Goal: Task Accomplishment & Management: Use online tool/utility

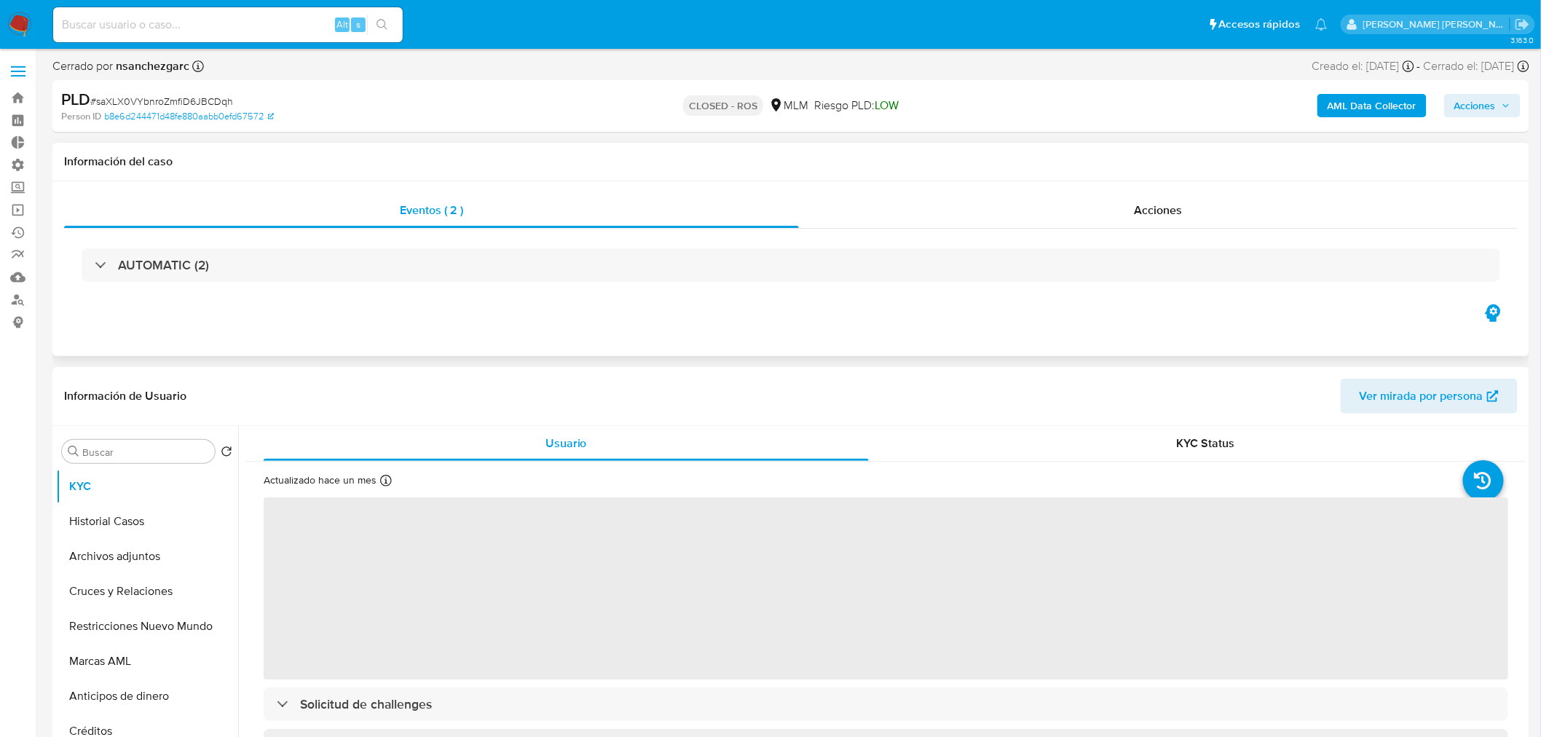
select select "10"
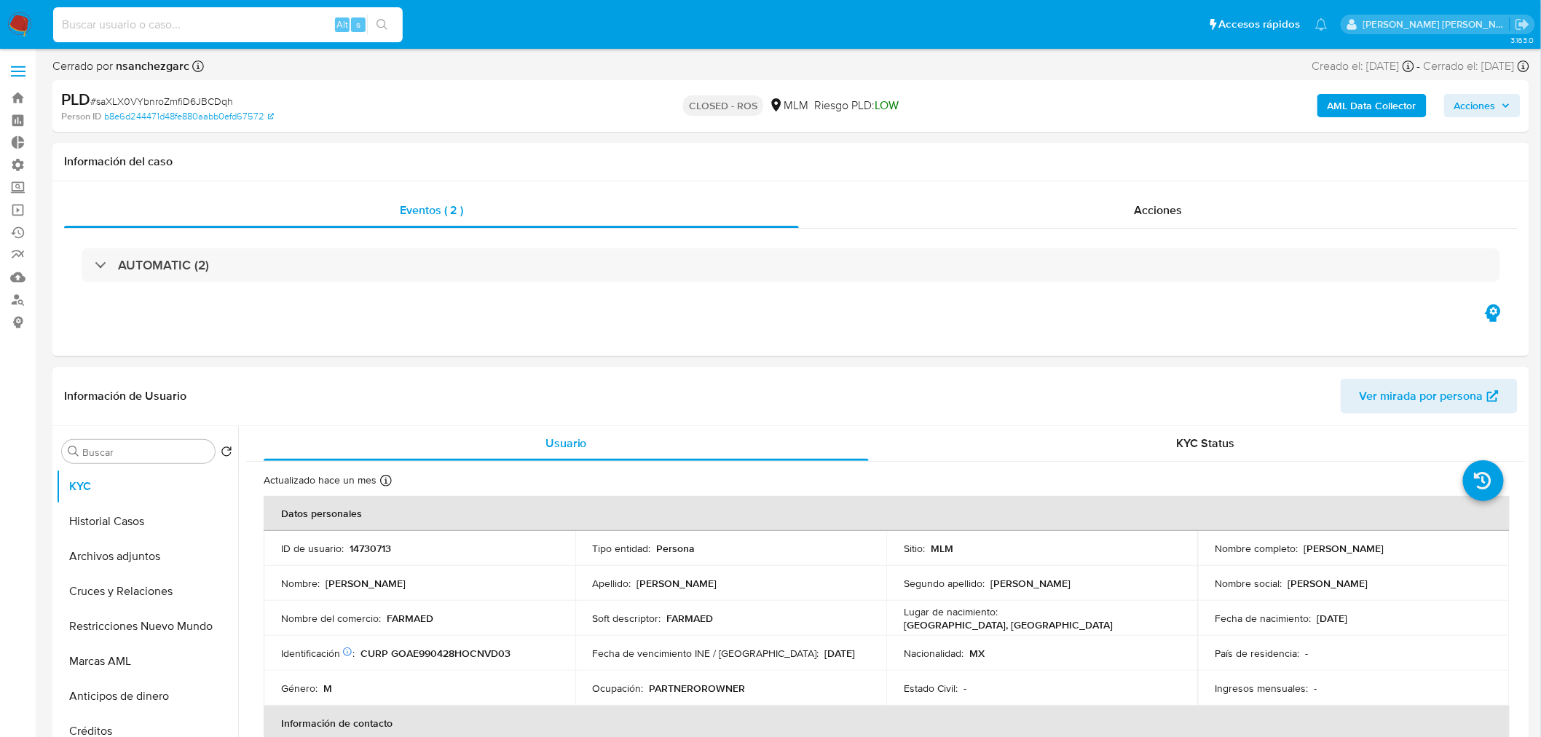
drag, startPoint x: 206, startPoint y: 19, endPoint x: 194, endPoint y: 6, distance: 18.0
click at [204, 19] on input at bounding box center [228, 24] width 350 height 19
paste input "ts7Fkdk8WouN2fZP1Jwxq0VM"
type input "ts7Fkdk8WouN2fZP1Jwxq0VM"
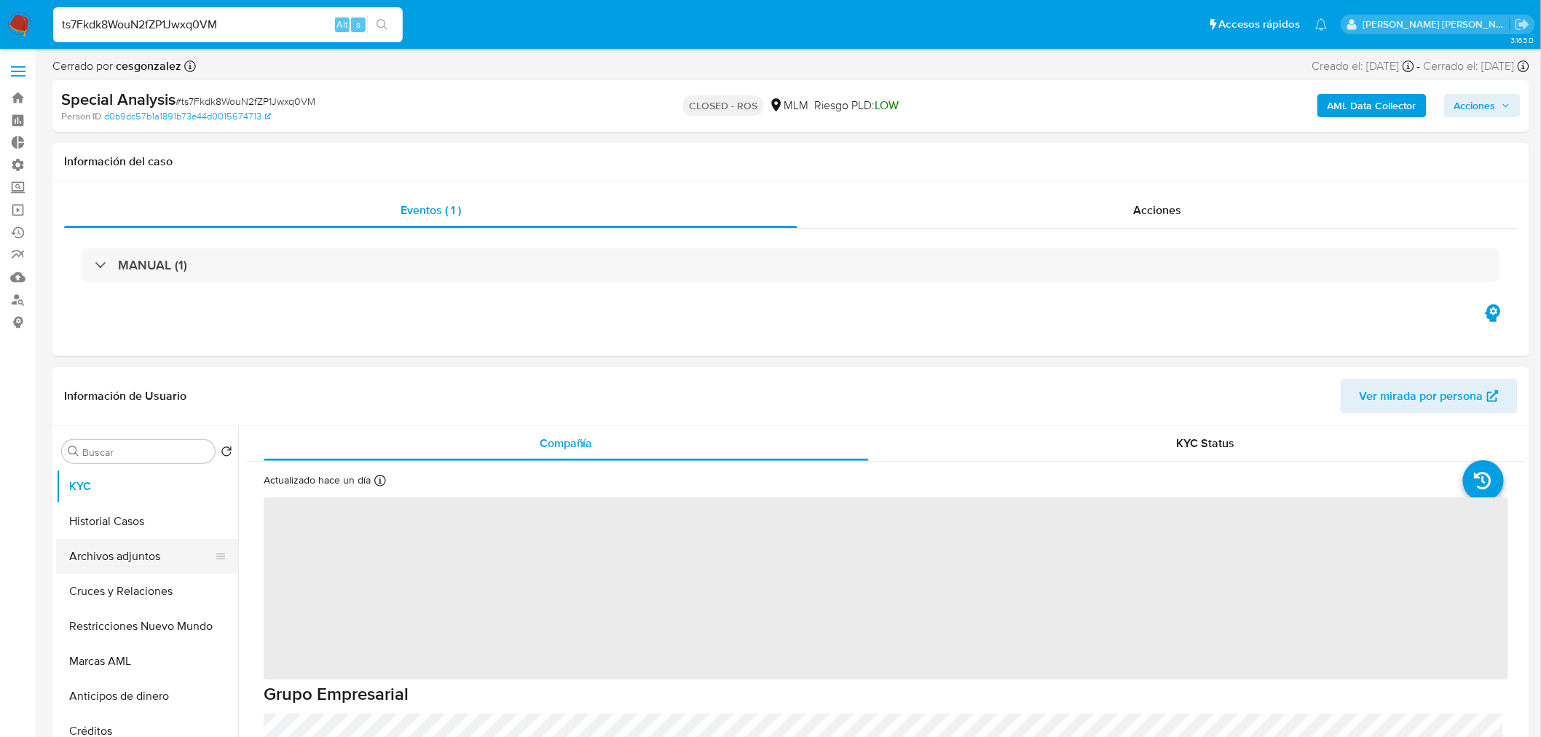
select select "10"
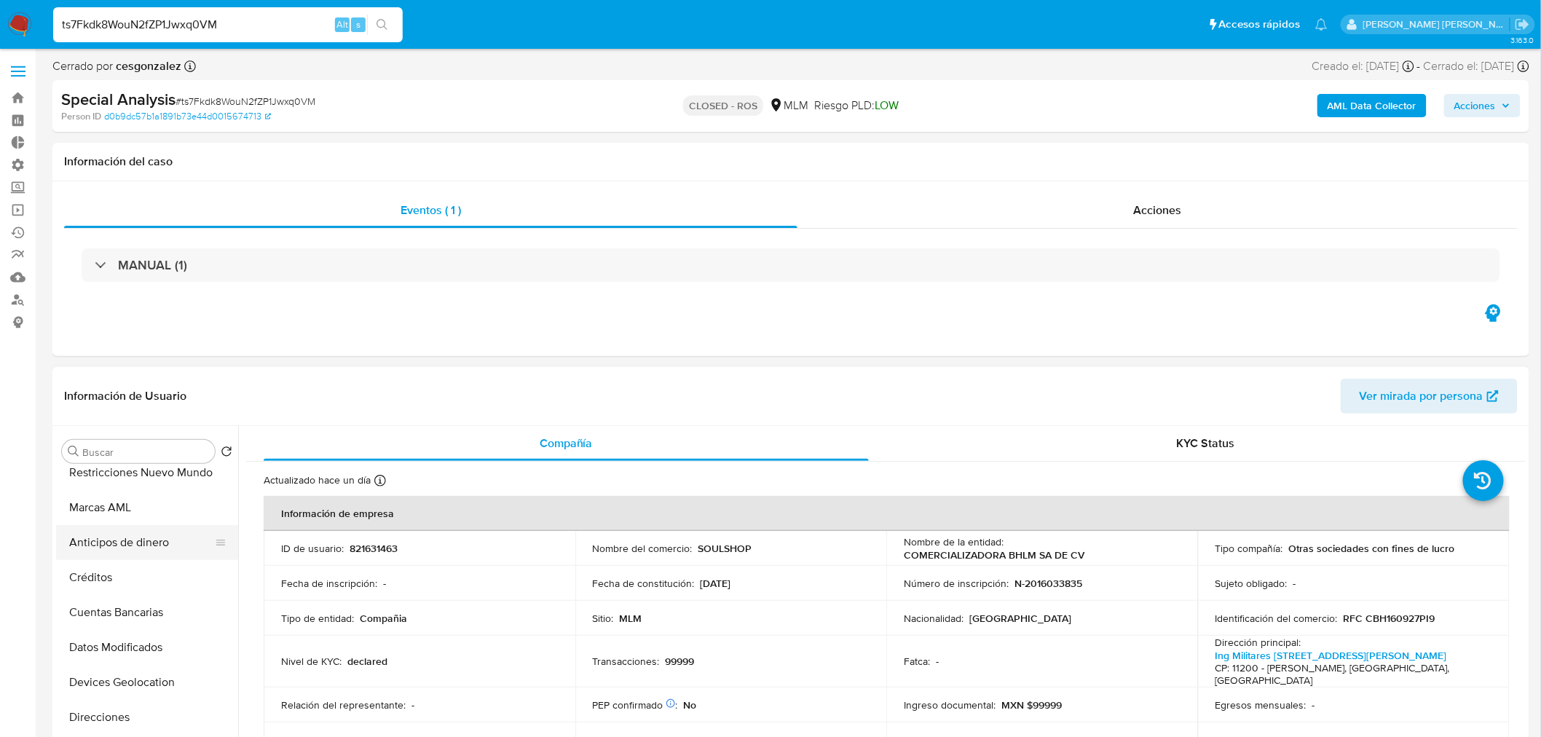
scroll to position [161, 0]
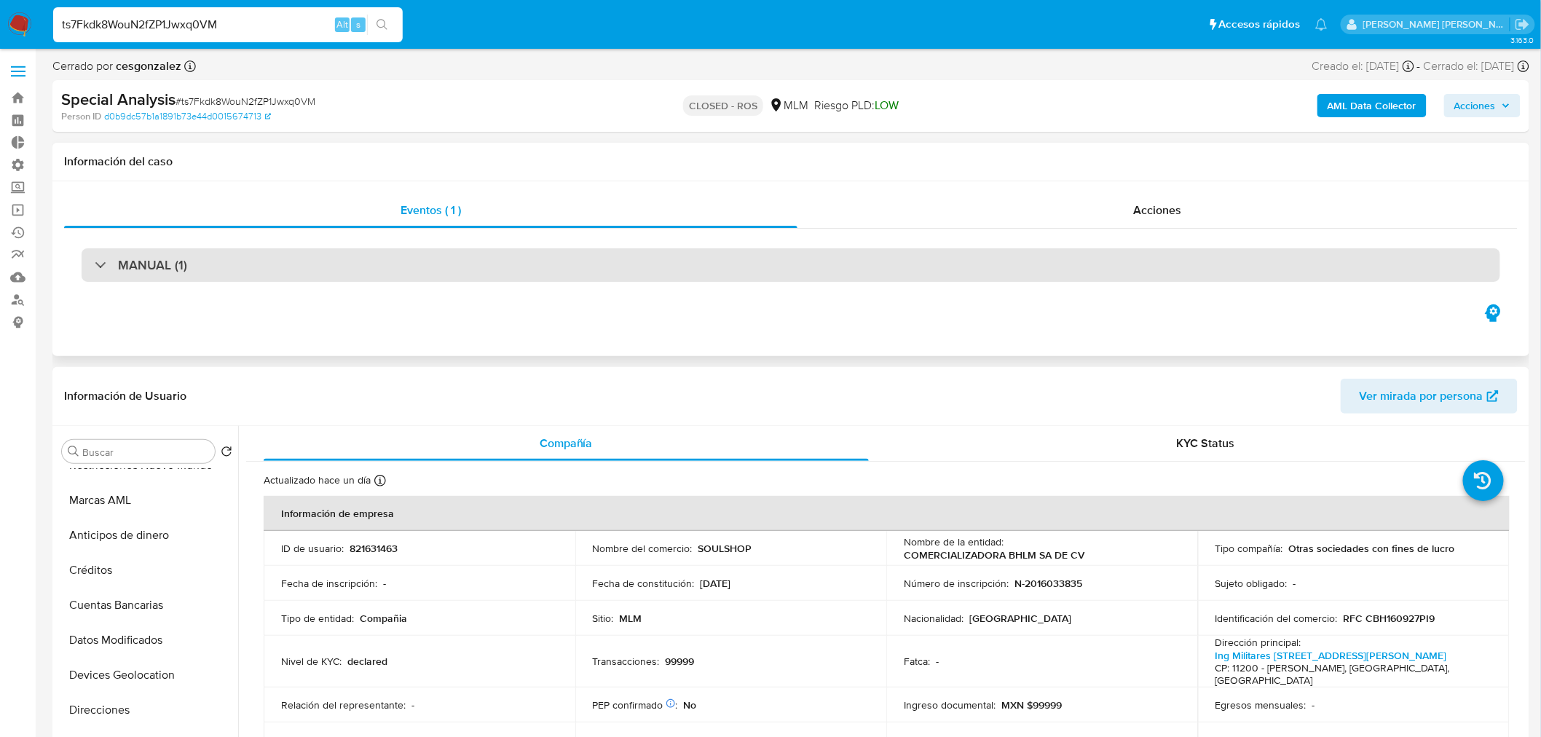
click at [117, 267] on div "MANUAL (1)" at bounding box center [141, 265] width 92 height 16
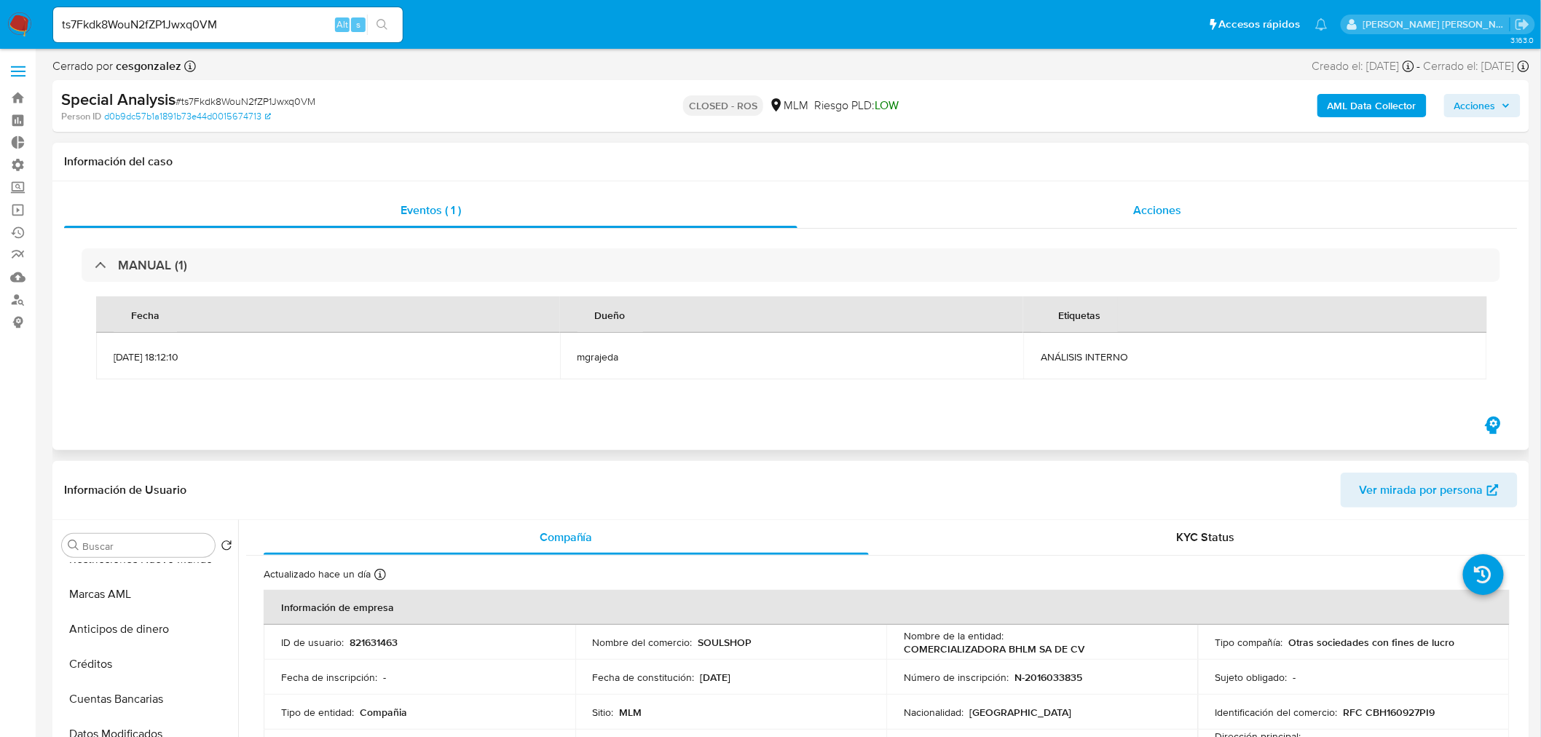
click at [1173, 200] on div "Acciones" at bounding box center [1158, 210] width 721 height 35
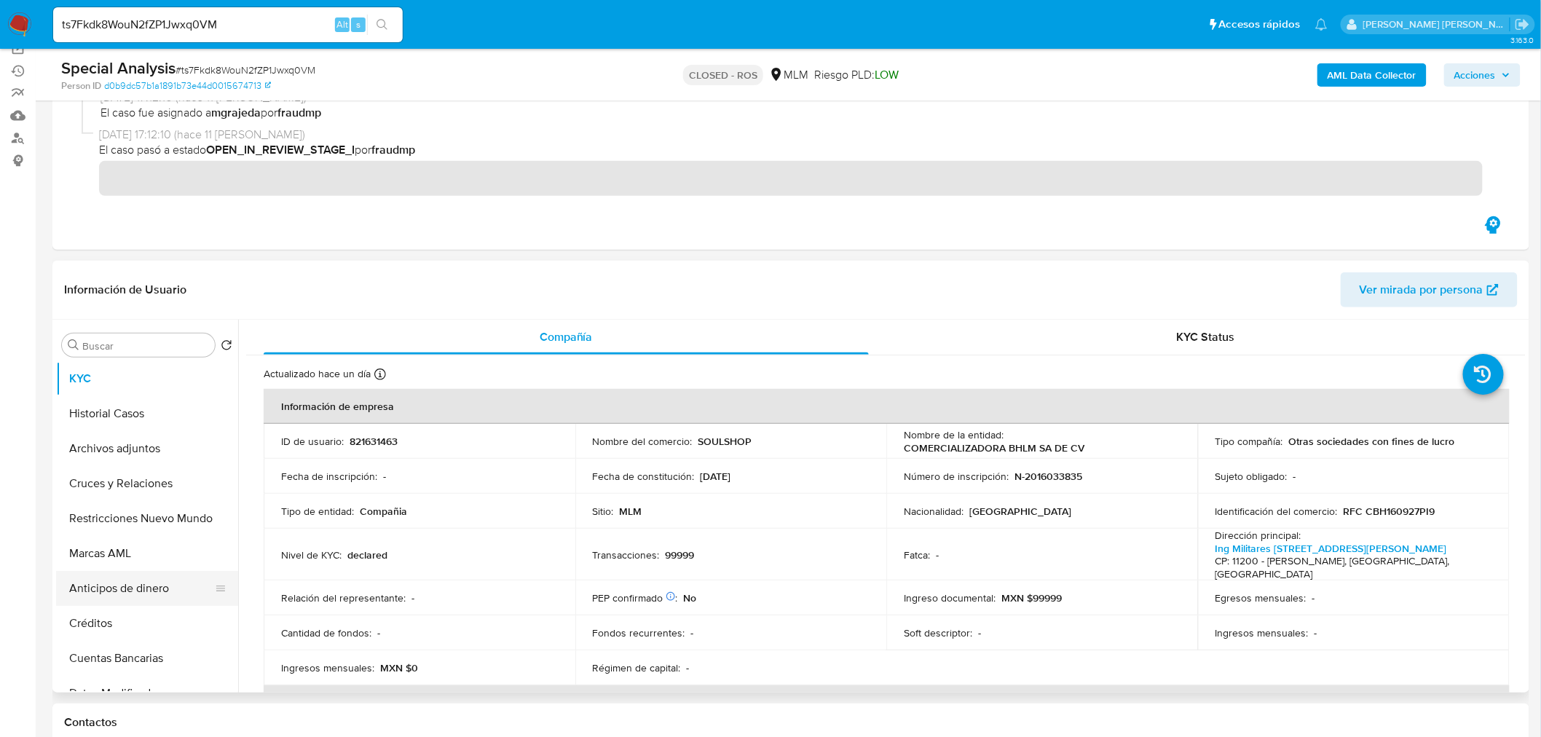
scroll to position [0, 0]
click at [124, 445] on button "Archivos adjuntos" at bounding box center [141, 450] width 170 height 35
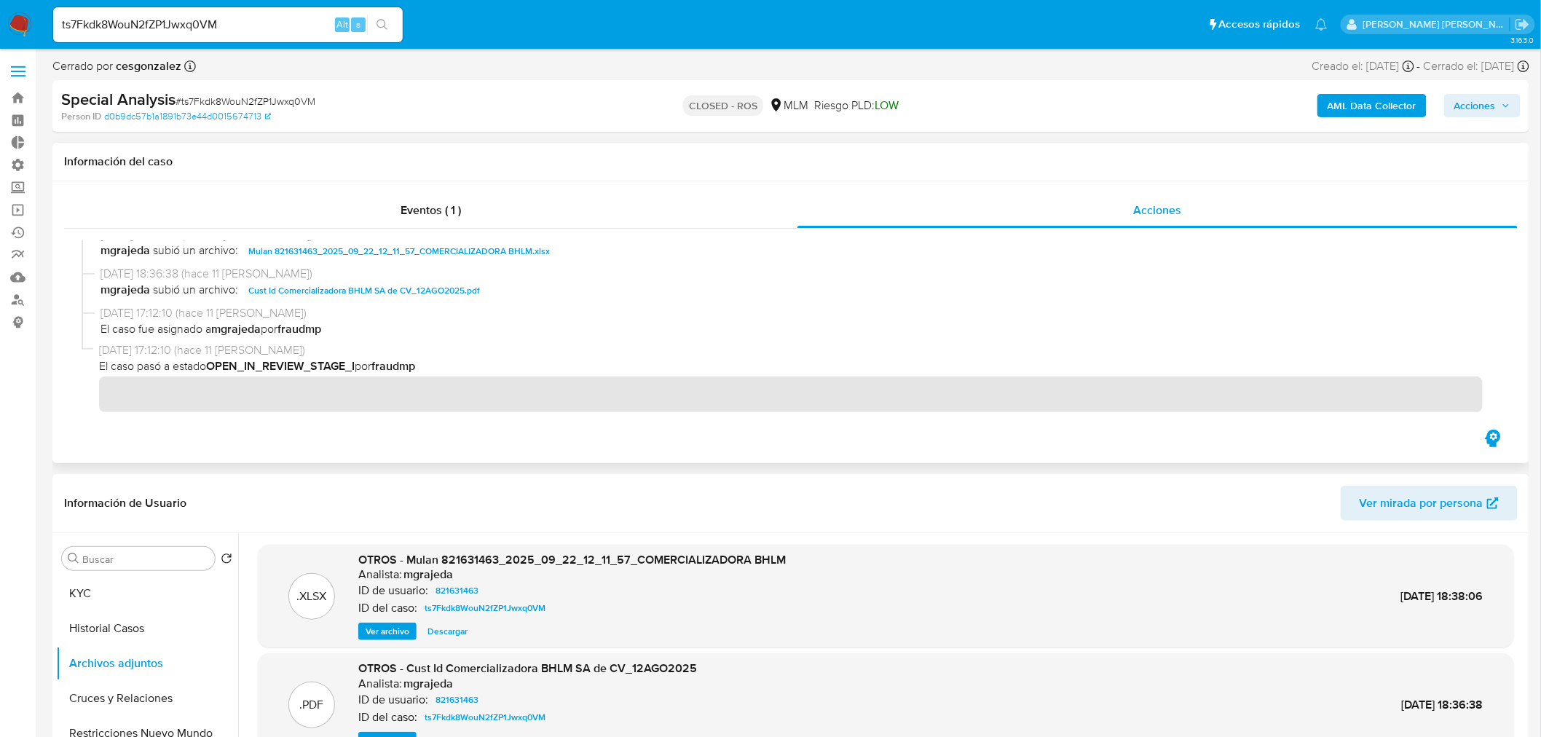
scroll to position [712, 0]
click at [239, 15] on input "ts7Fkdk8WouN2fZP1Jwxq0VM" at bounding box center [228, 24] width 350 height 19
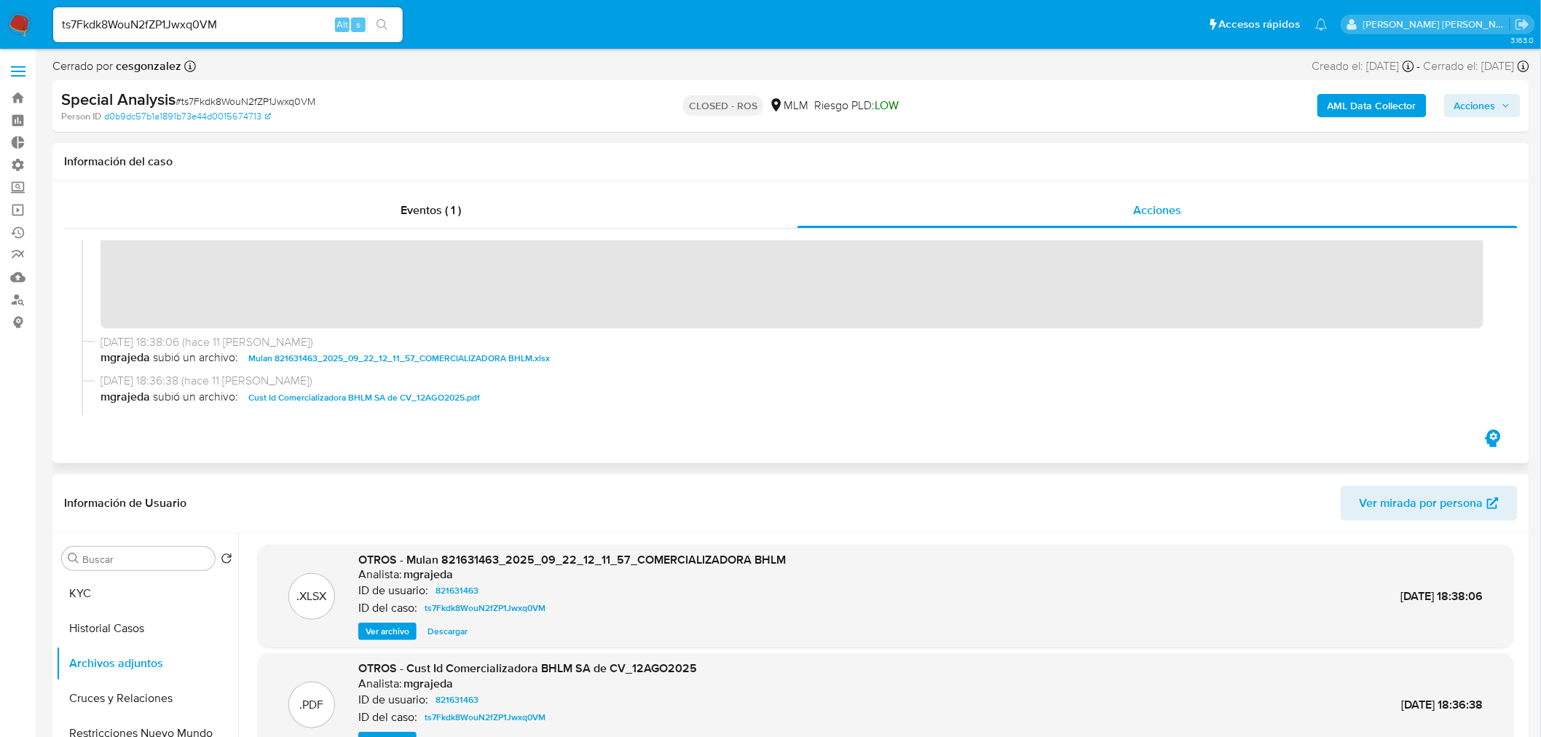
scroll to position [470, 0]
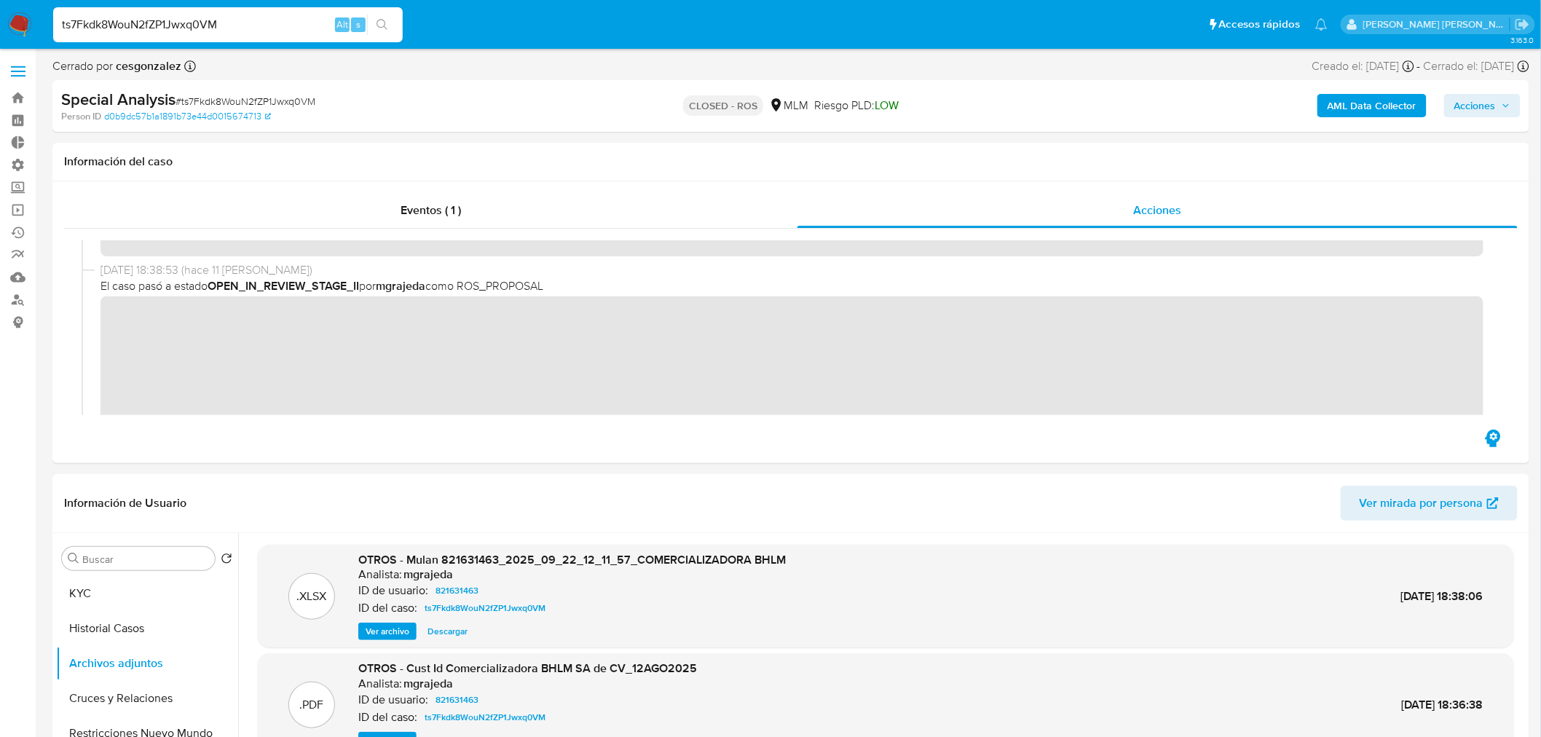
paste input "5LJfAw6PEnAU9JOP157bGgs2"
type input "5LJfAw6PEnAU9JOP157bGgs2"
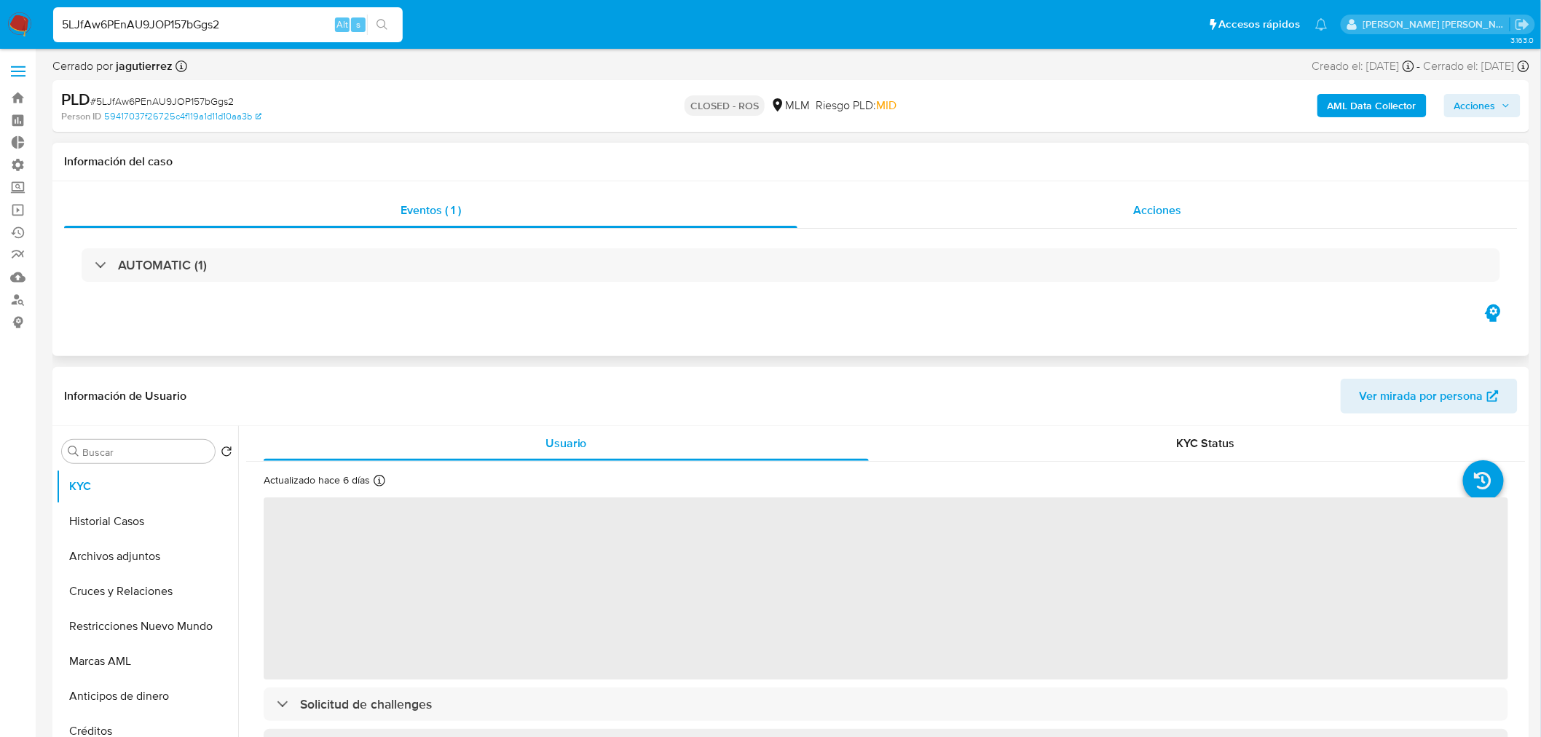
click at [1149, 208] on span "Acciones" at bounding box center [1157, 210] width 48 height 17
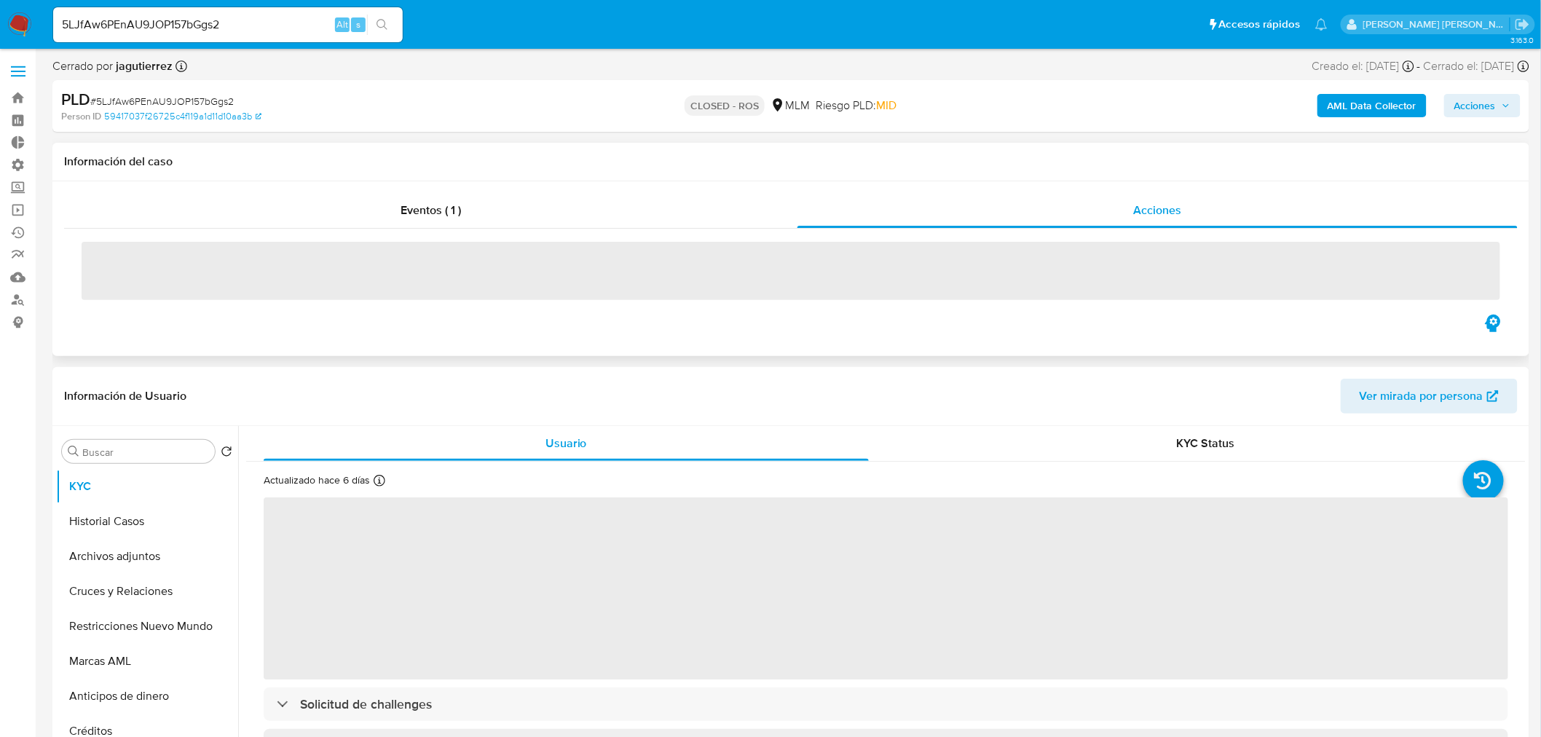
select select "10"
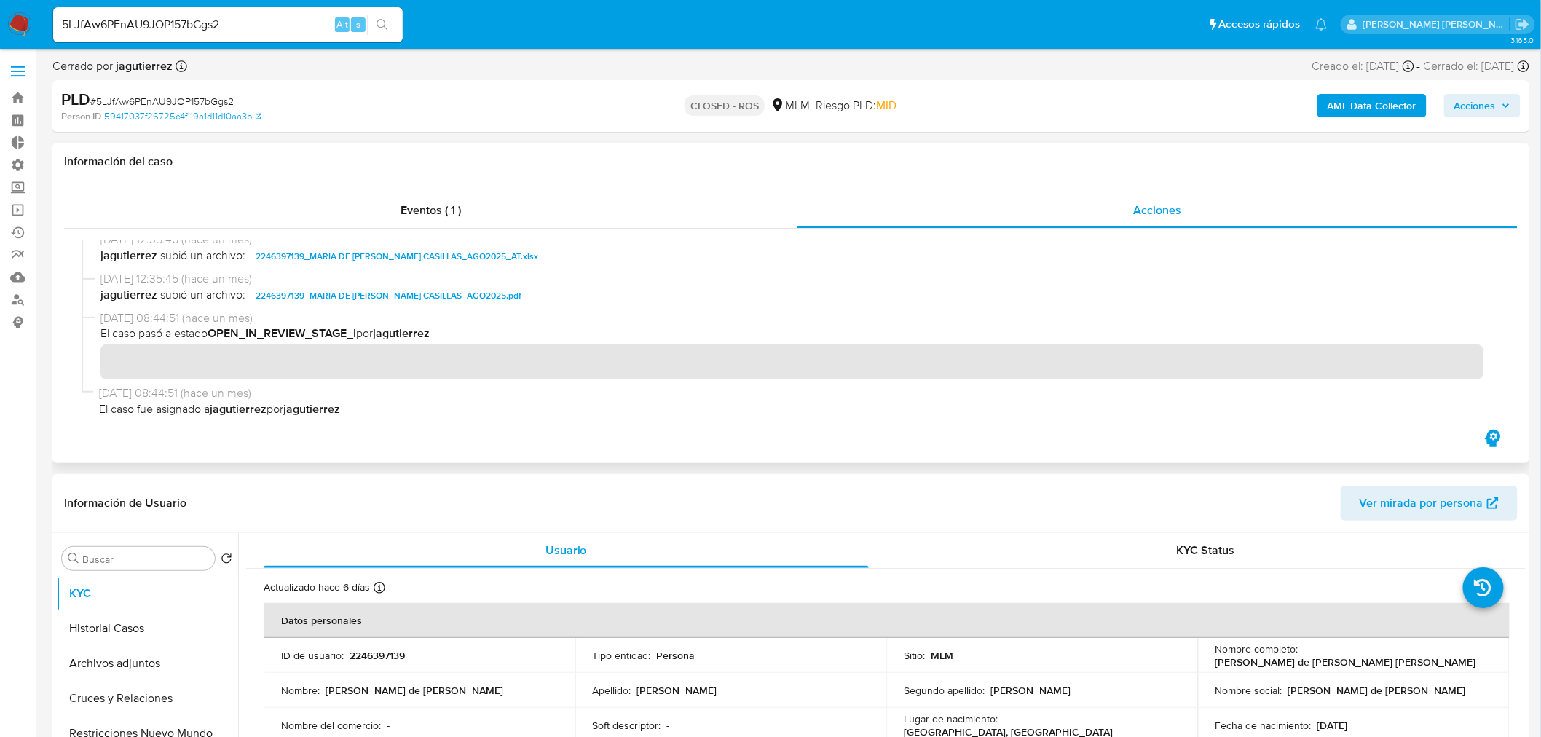
scroll to position [896, 0]
